Goal: Find specific page/section: Find specific page/section

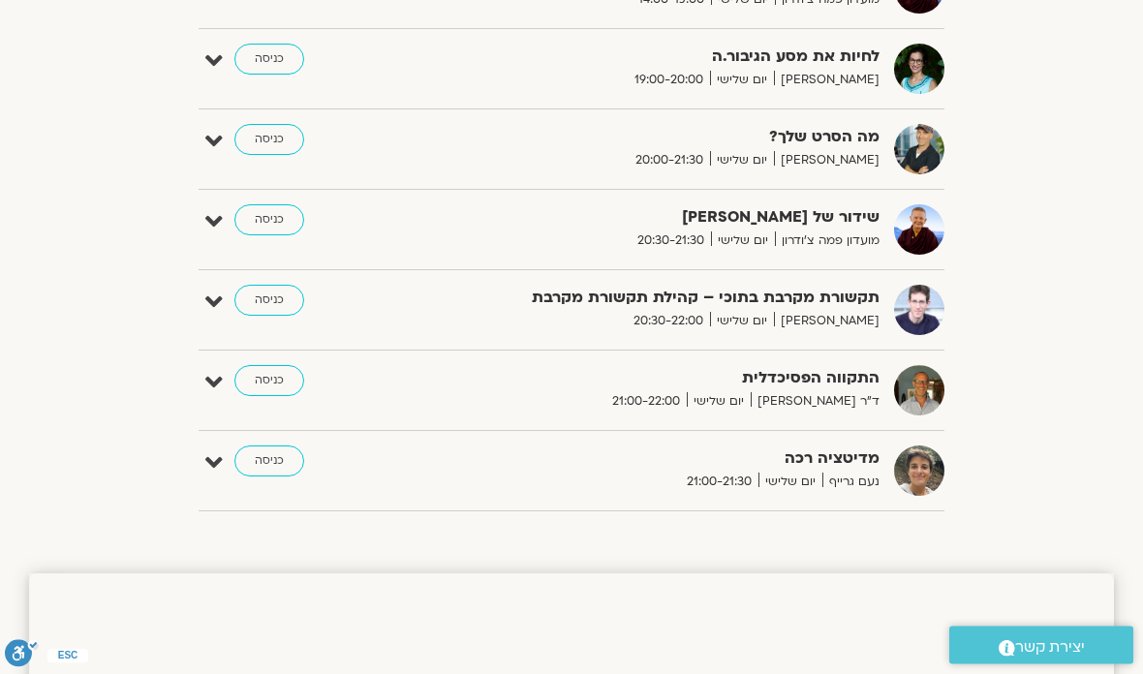
scroll to position [1155, 0]
click at [254, 388] on link "כניסה" at bounding box center [269, 380] width 70 height 31
click at [278, 365] on link "כניסה" at bounding box center [269, 380] width 70 height 31
click at [276, 365] on link "כניסה" at bounding box center [269, 380] width 70 height 31
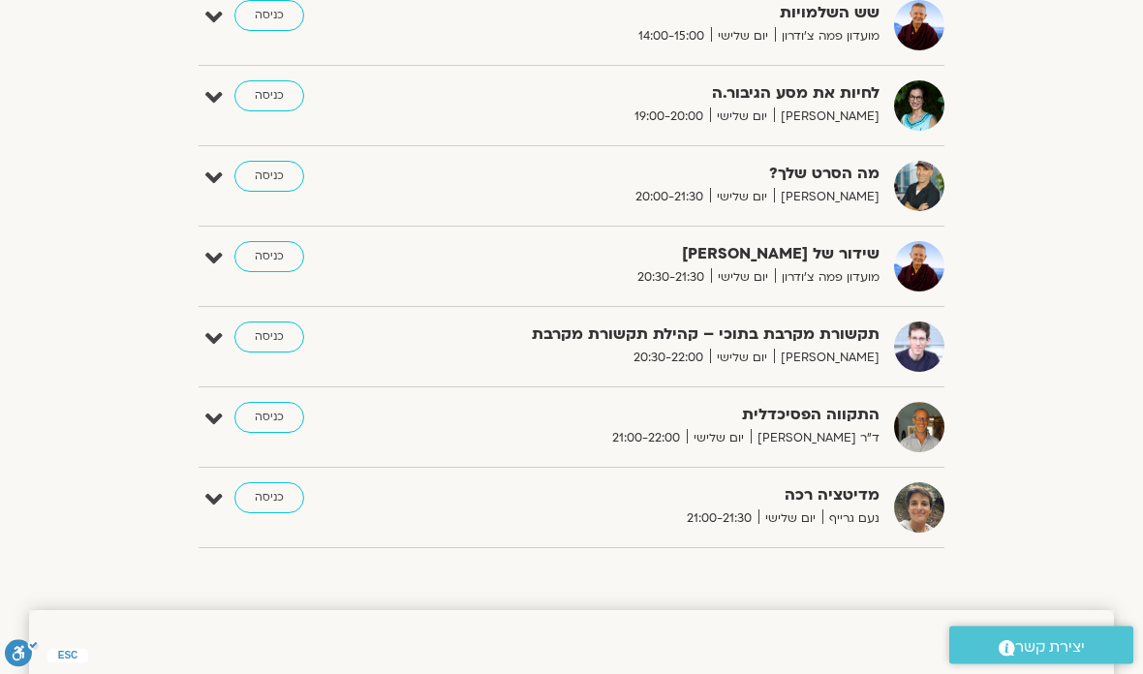
scroll to position [1455, 0]
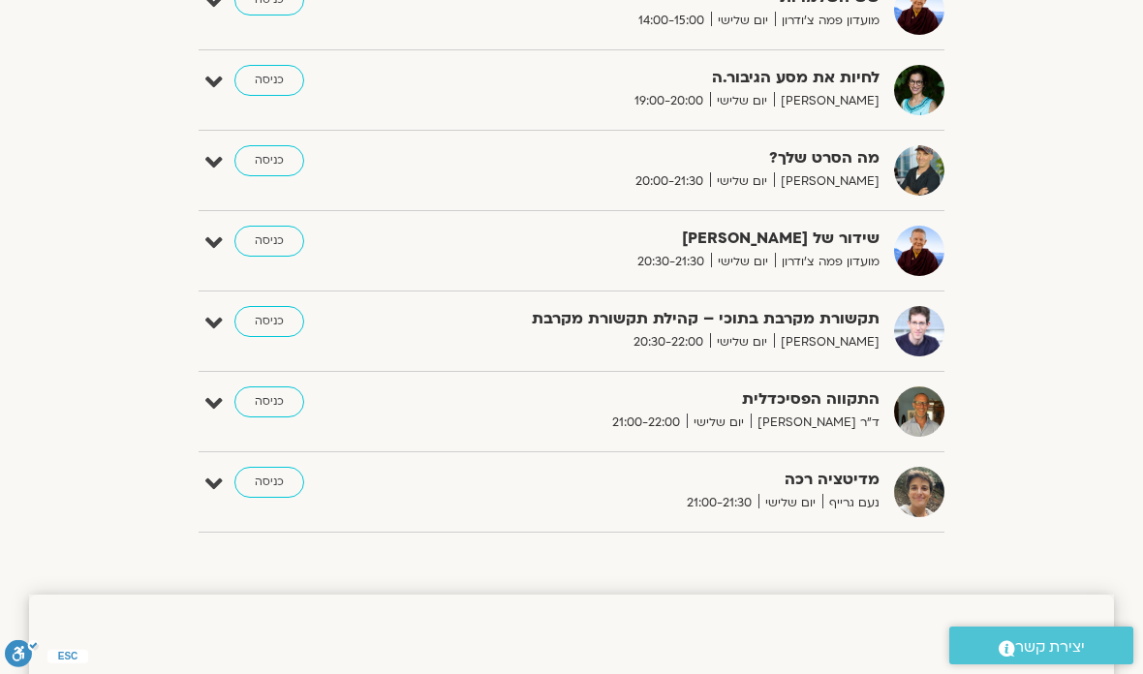
click at [263, 407] on link "כניסה" at bounding box center [269, 401] width 70 height 31
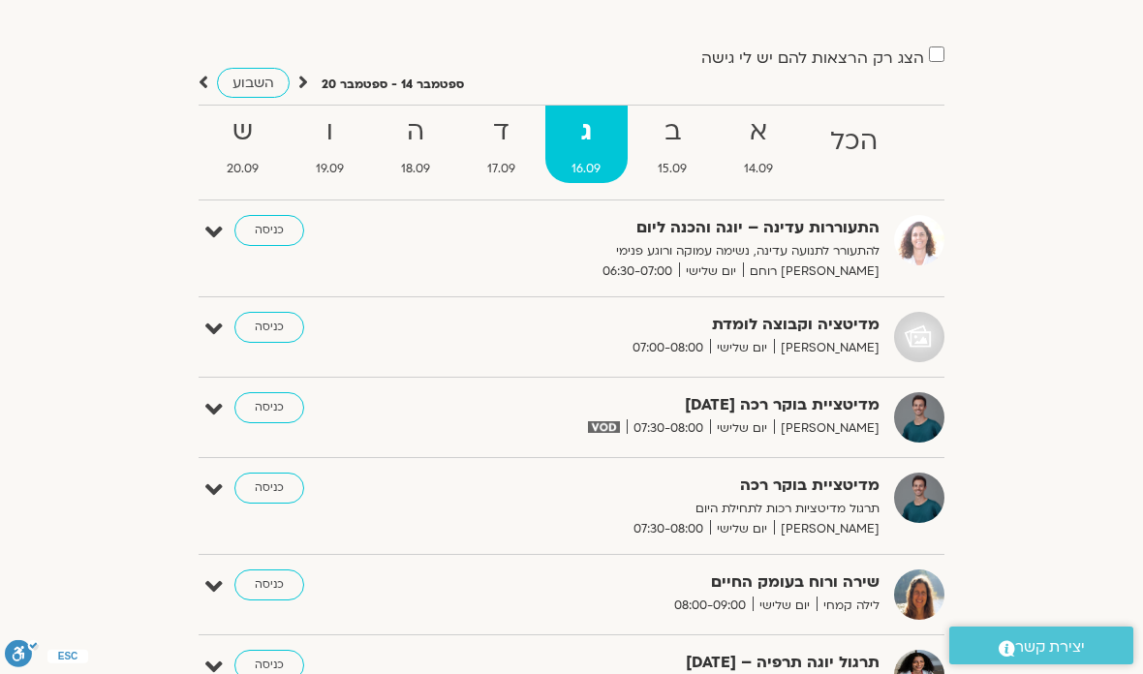
scroll to position [0, 0]
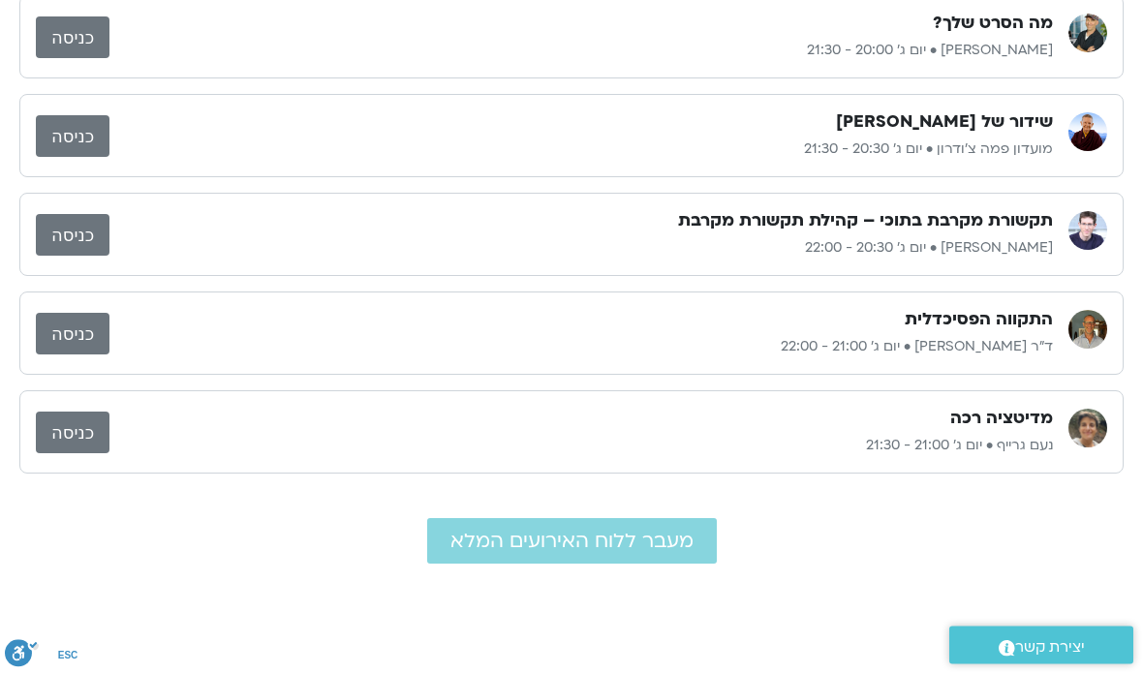
scroll to position [192, 0]
click at [576, 533] on span "מעבר ללוח האירועים המלא" at bounding box center [571, 541] width 243 height 22
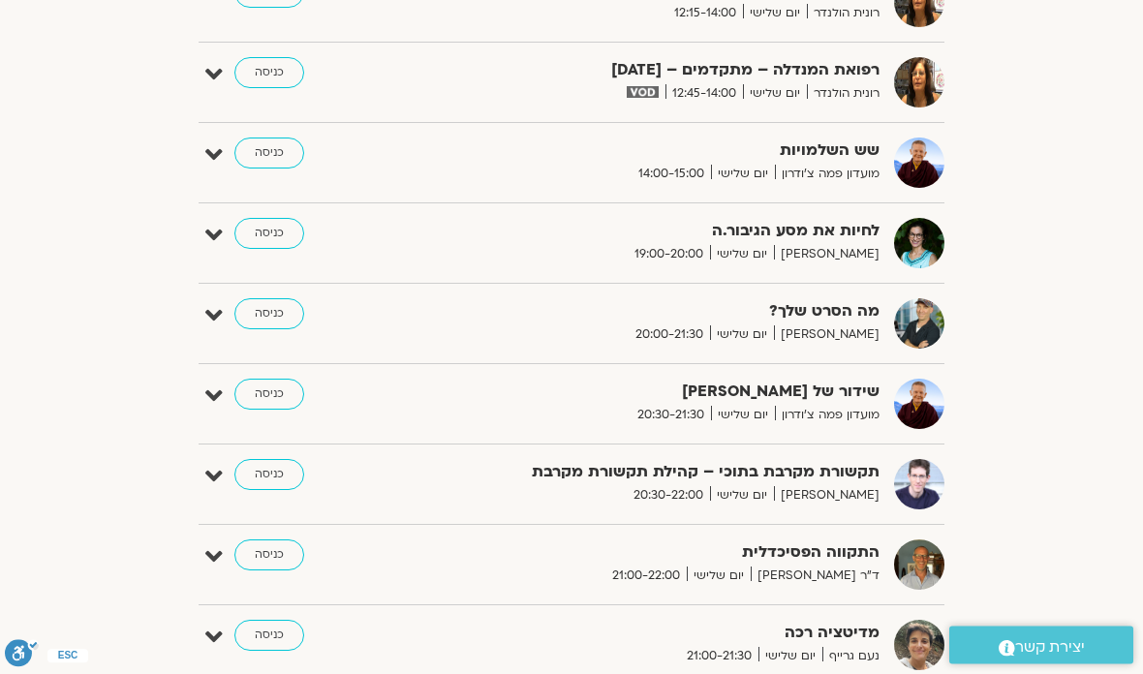
scroll to position [1304, 0]
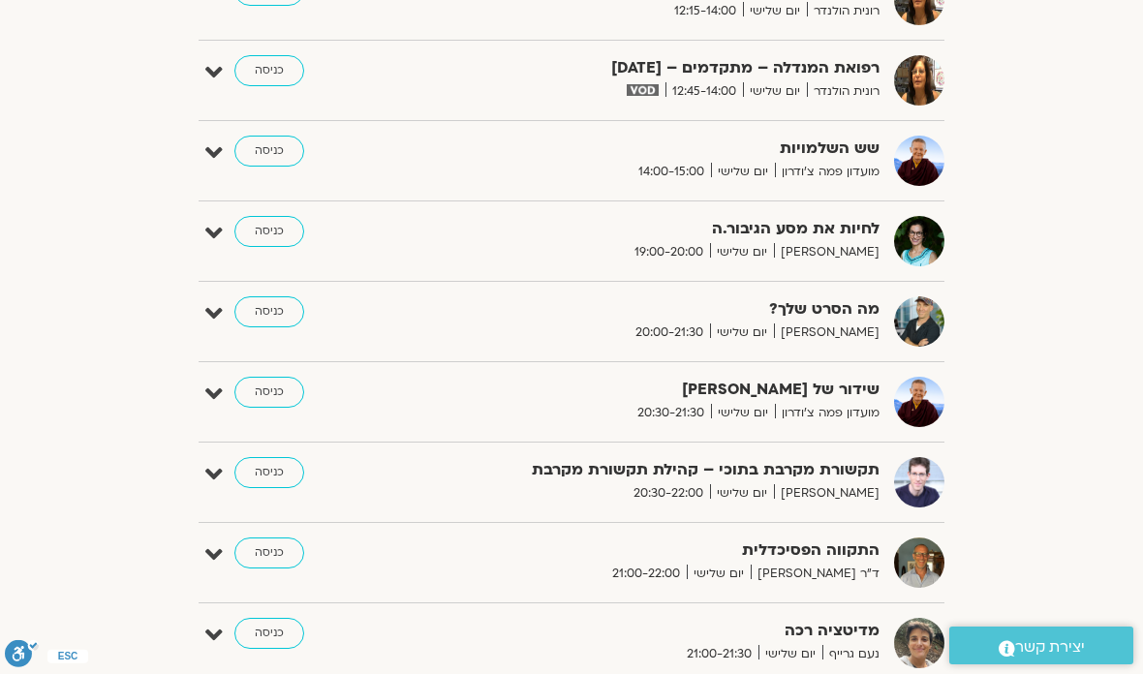
click at [263, 546] on link "כניסה" at bounding box center [269, 553] width 70 height 31
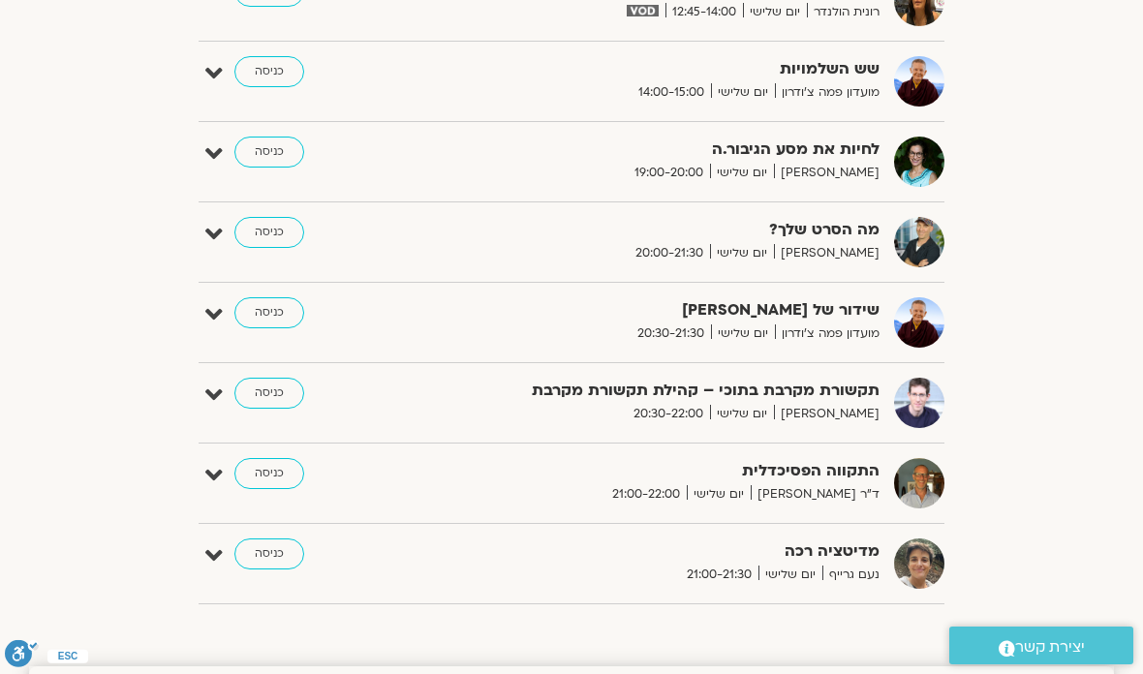
scroll to position [1384, 0]
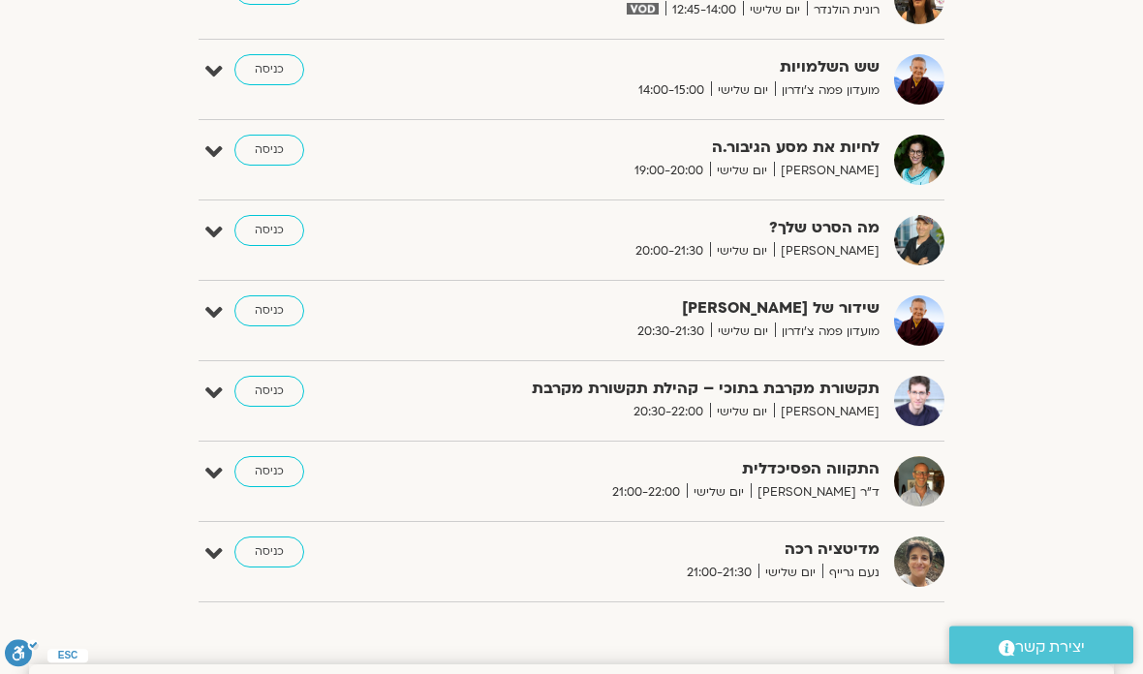
click at [280, 472] on link "כניסה" at bounding box center [269, 472] width 70 height 31
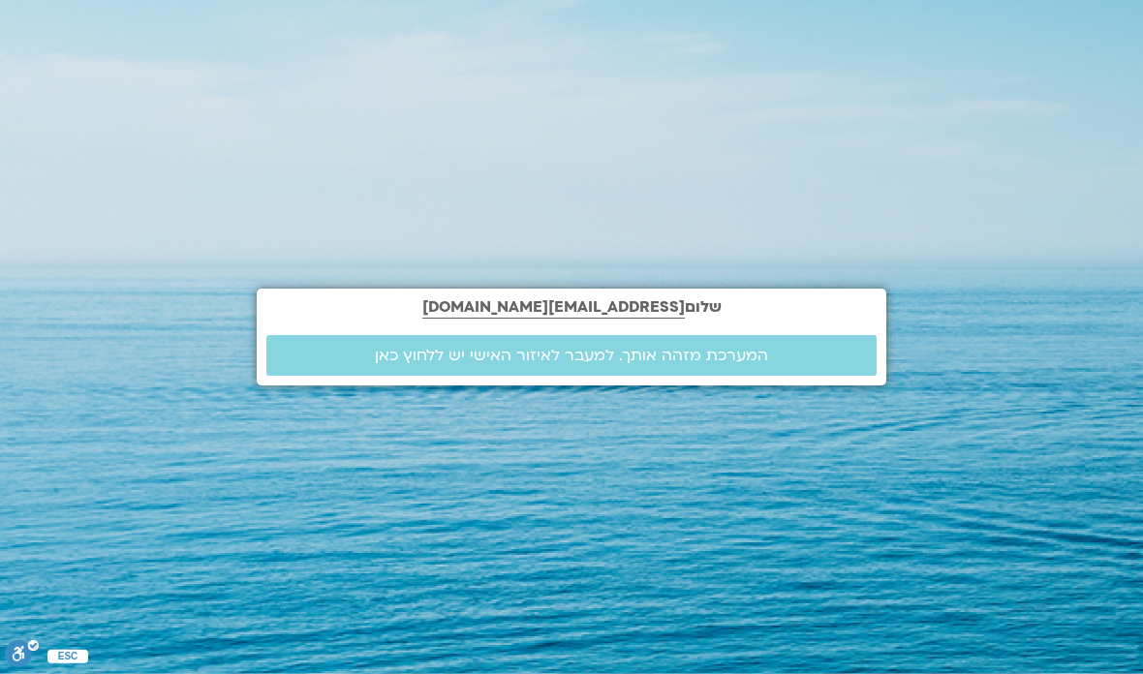
click at [398, 364] on span "המערכת מזהה אותך. למעבר לאיזור האישי יש ללחוץ כאן" at bounding box center [571, 355] width 393 height 17
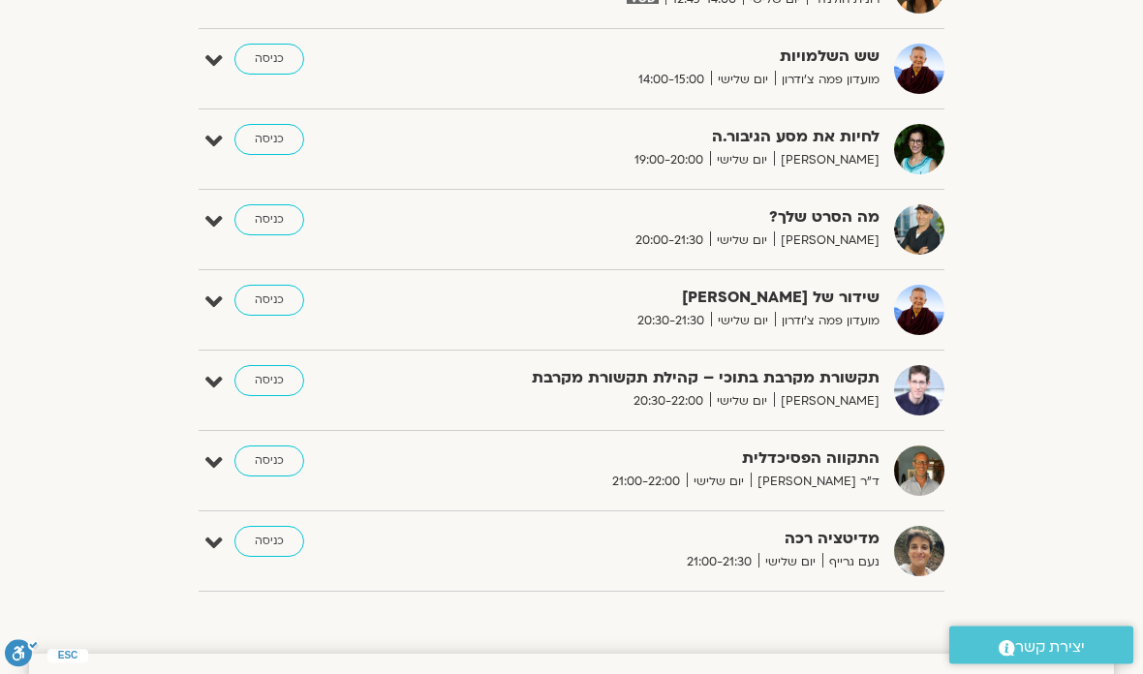
scroll to position [1396, 0]
click at [268, 454] on link "כניסה" at bounding box center [269, 461] width 70 height 31
